Goal: Download file/media

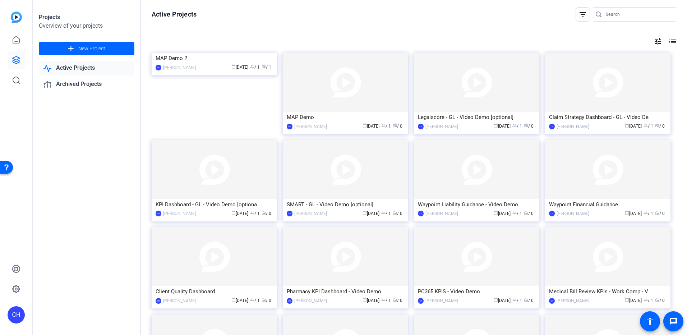
click at [608, 14] on input "Search" at bounding box center [638, 14] width 65 height 9
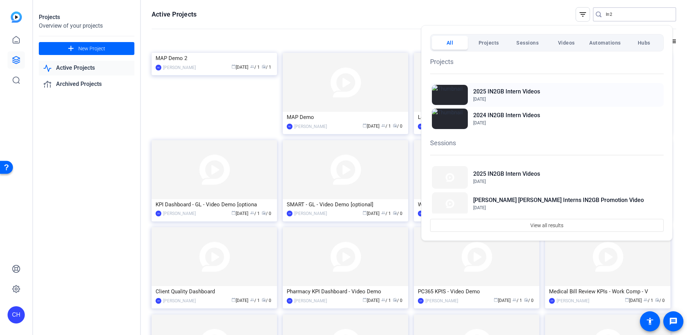
type input "In2"
click at [511, 87] on h2 "2025 IN2GB Intern Videos" at bounding box center [506, 91] width 67 height 9
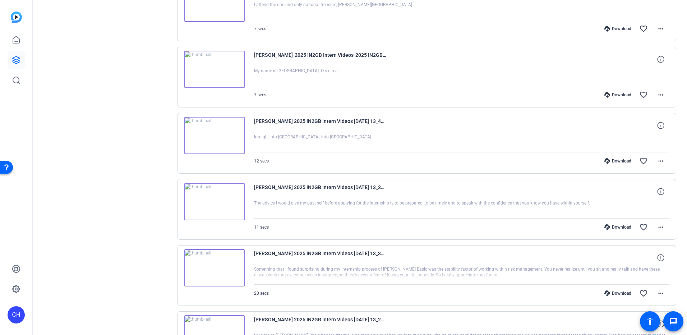
scroll to position [460, 0]
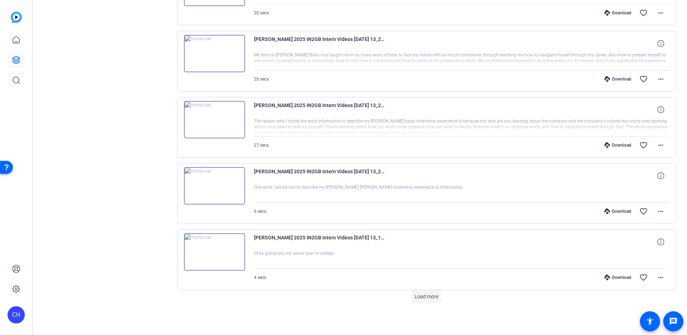
click at [428, 297] on span "Load more" at bounding box center [426, 297] width 24 height 8
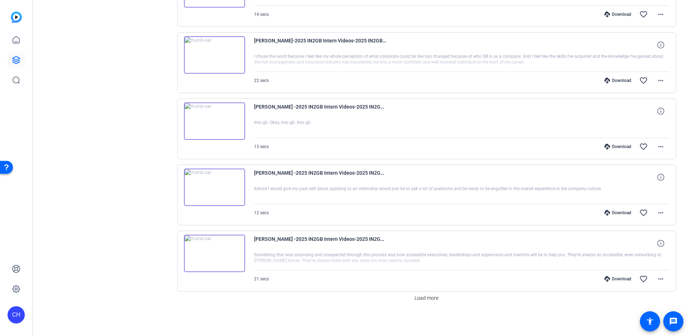
scroll to position [1121, 0]
click at [431, 299] on span "Load more" at bounding box center [426, 297] width 24 height 8
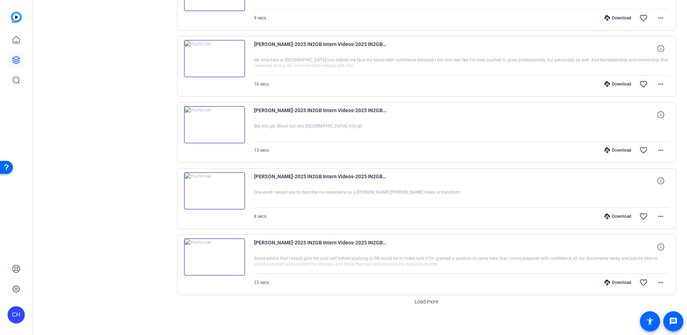
scroll to position [1781, 0]
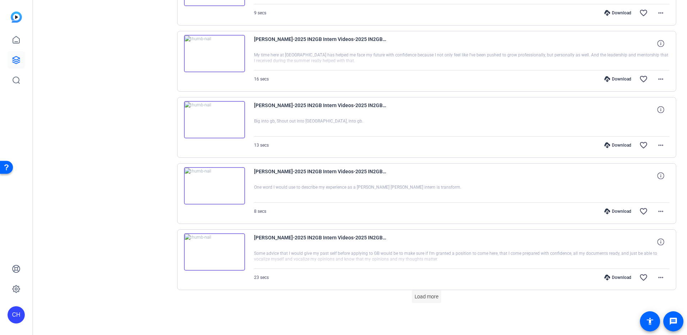
click at [428, 295] on span "Load more" at bounding box center [426, 297] width 24 height 8
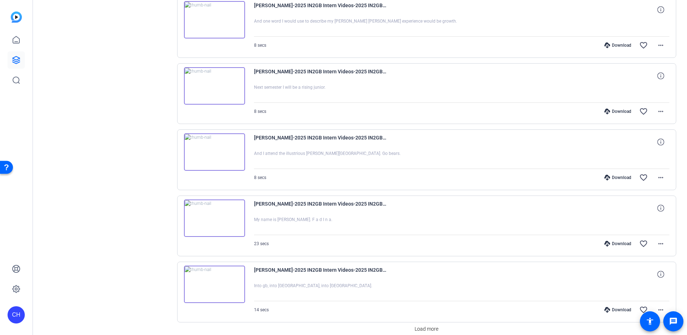
scroll to position [2442, 0]
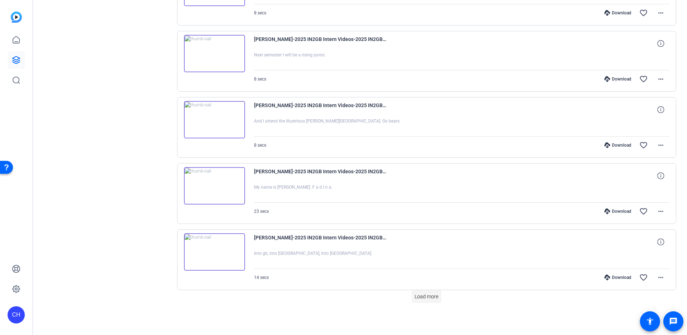
click at [419, 295] on span "Load more" at bounding box center [426, 297] width 24 height 8
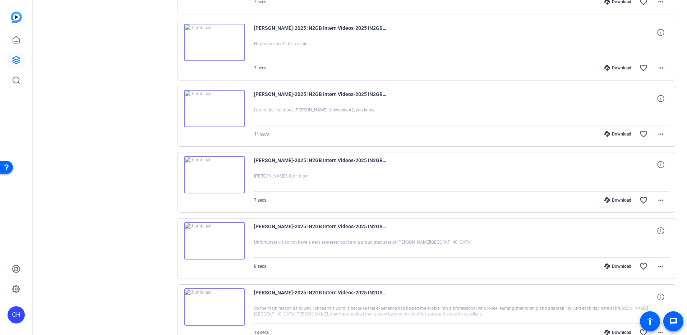
scroll to position [3103, 0]
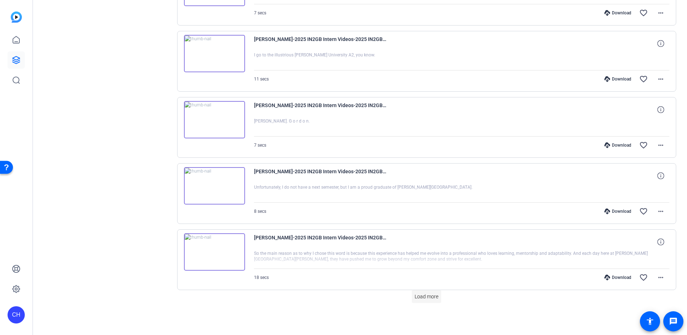
click at [435, 297] on span "Load more" at bounding box center [426, 297] width 24 height 8
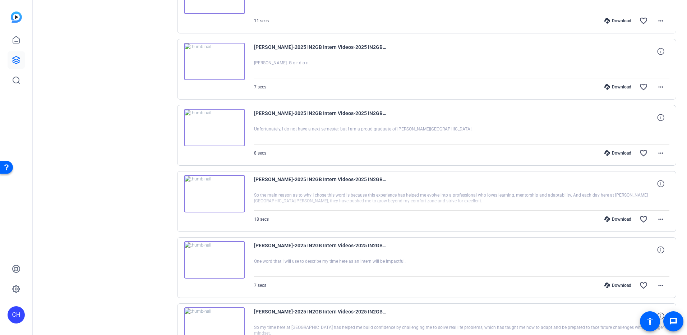
scroll to position [3175, 0]
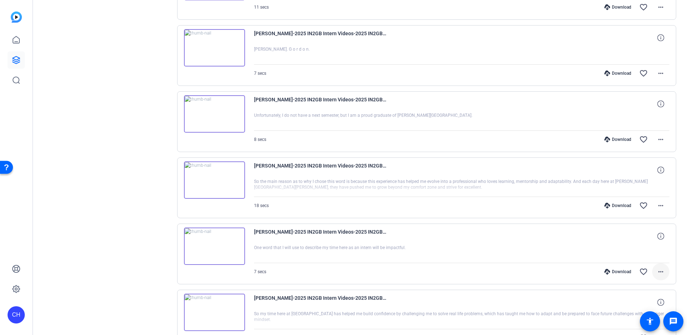
click at [656, 273] on mat-icon "more_horiz" at bounding box center [660, 271] width 9 height 9
click at [631, 212] on span "Share MP4" at bounding box center [638, 212] width 43 height 9
click at [660, 274] on mat-icon "more_horiz" at bounding box center [660, 271] width 9 height 9
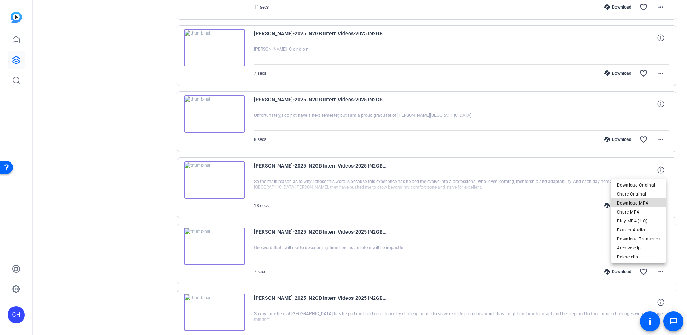
click at [645, 207] on span "Download MP4" at bounding box center [638, 203] width 43 height 9
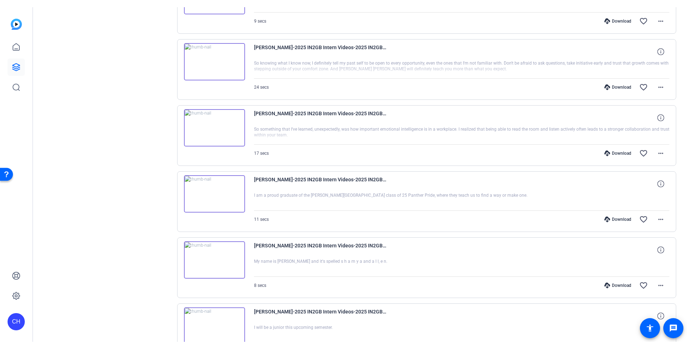
scroll to position [3570, 0]
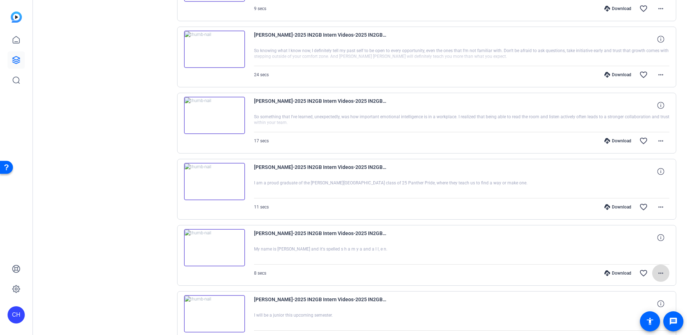
click at [656, 271] on mat-icon "more_horiz" at bounding box center [660, 273] width 9 height 9
click at [643, 224] on span "Play MP4 (HQ)" at bounding box center [638, 222] width 43 height 9
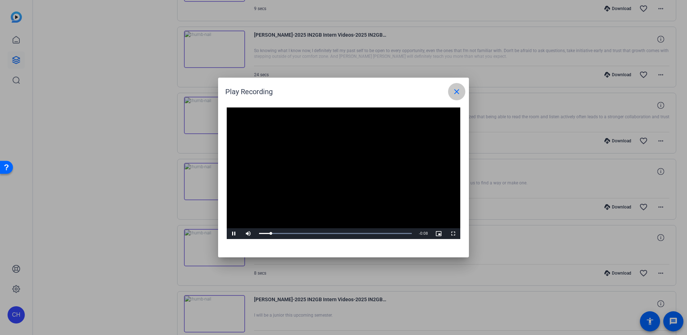
click at [454, 92] on mat-icon "close" at bounding box center [456, 91] width 9 height 9
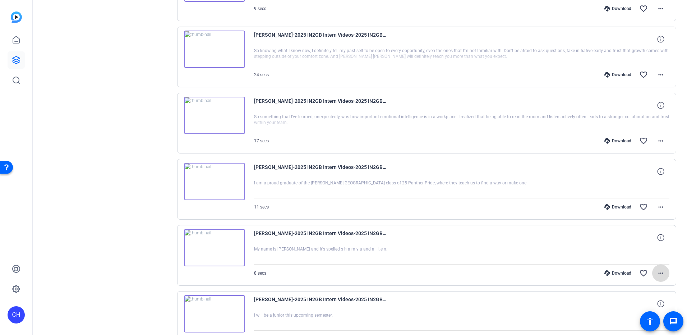
click at [660, 274] on mat-icon "more_horiz" at bounding box center [660, 273] width 9 height 9
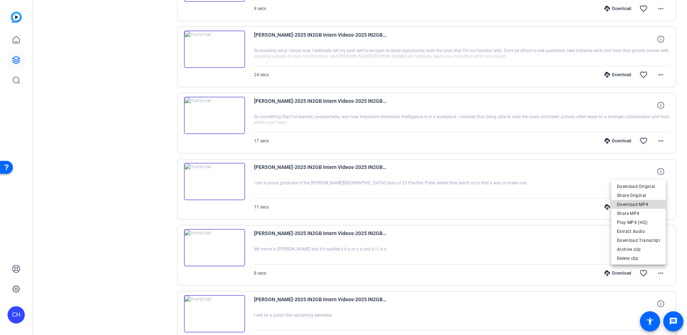
click at [648, 204] on span "Download MP4" at bounding box center [638, 204] width 43 height 9
